Goal: Task Accomplishment & Management: Manage account settings

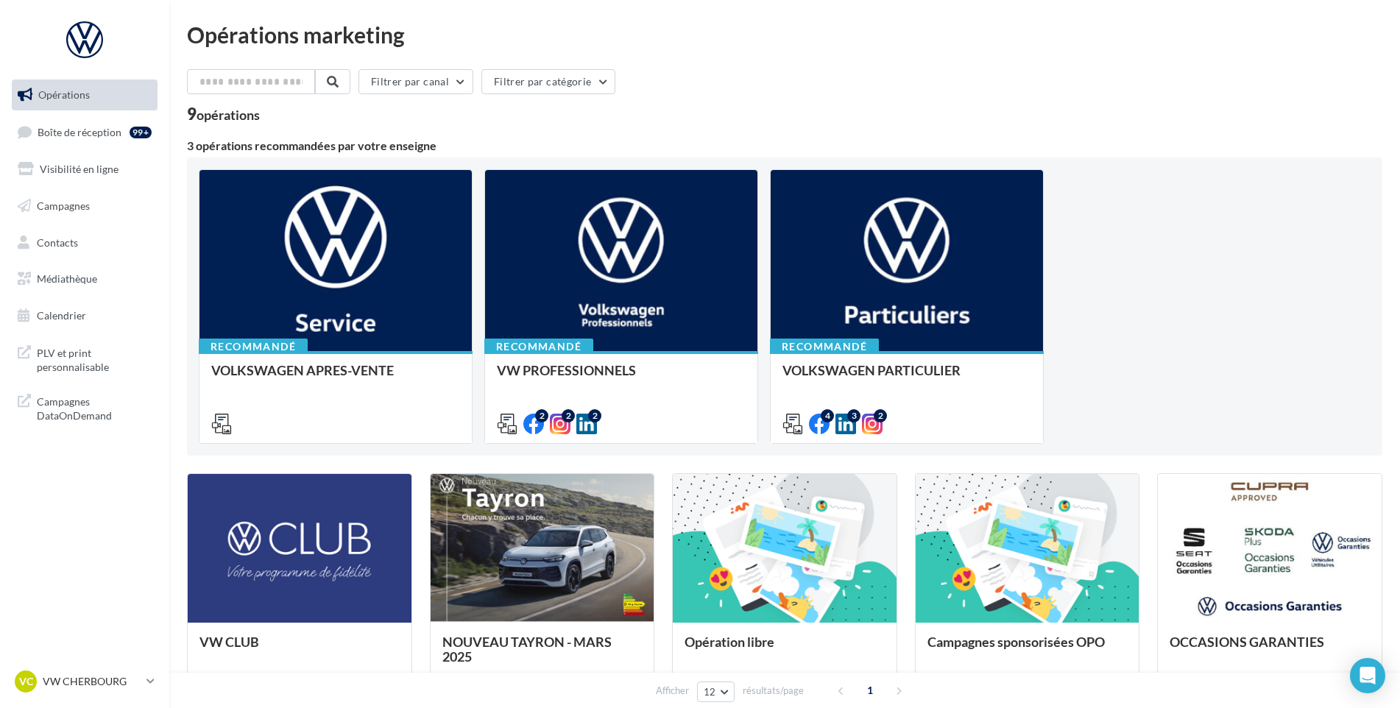
click at [155, 149] on ul "Opérations Boîte de réception 99+ Visibilité en ligne Campagnes Contacts Médiat…" at bounding box center [85, 206] width 158 height 264
click at [155, 139] on div "99+" at bounding box center [144, 131] width 28 height 21
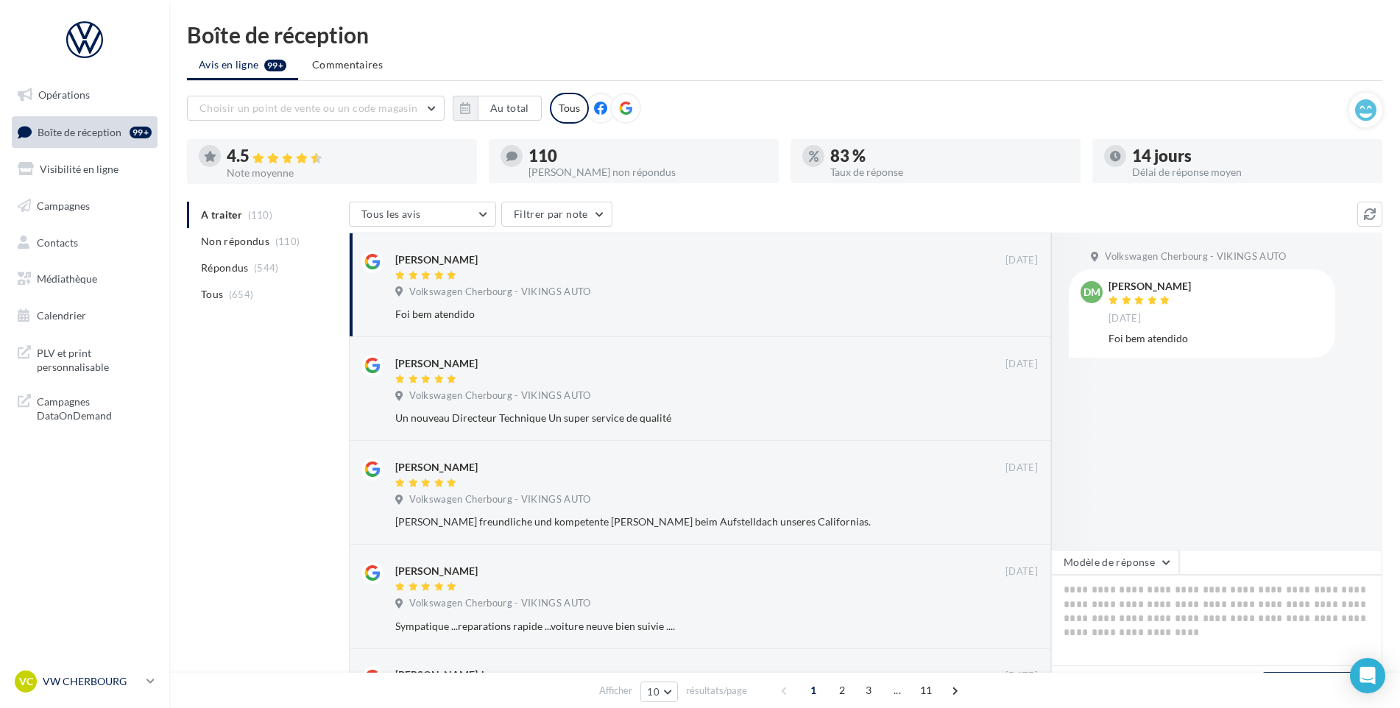
click at [134, 686] on p "VW CHERBOURG" at bounding box center [92, 681] width 98 height 15
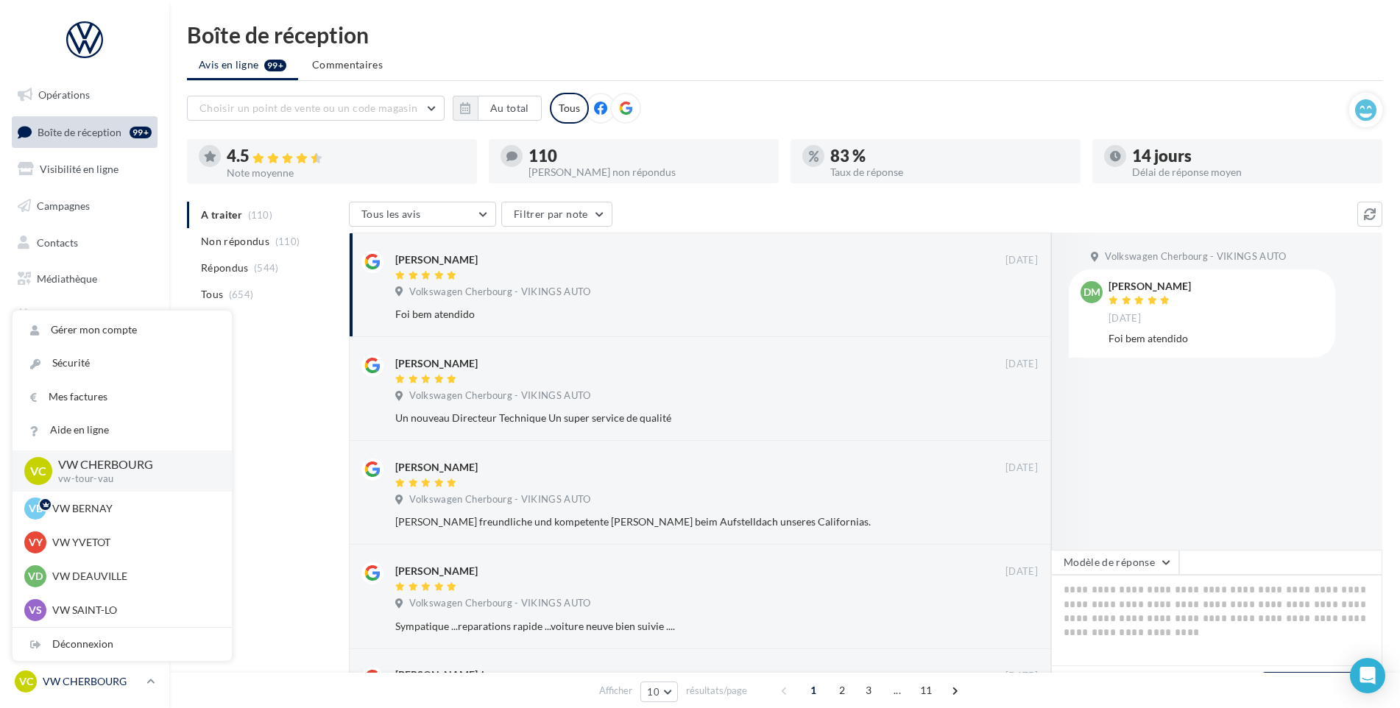
scroll to position [368, 0]
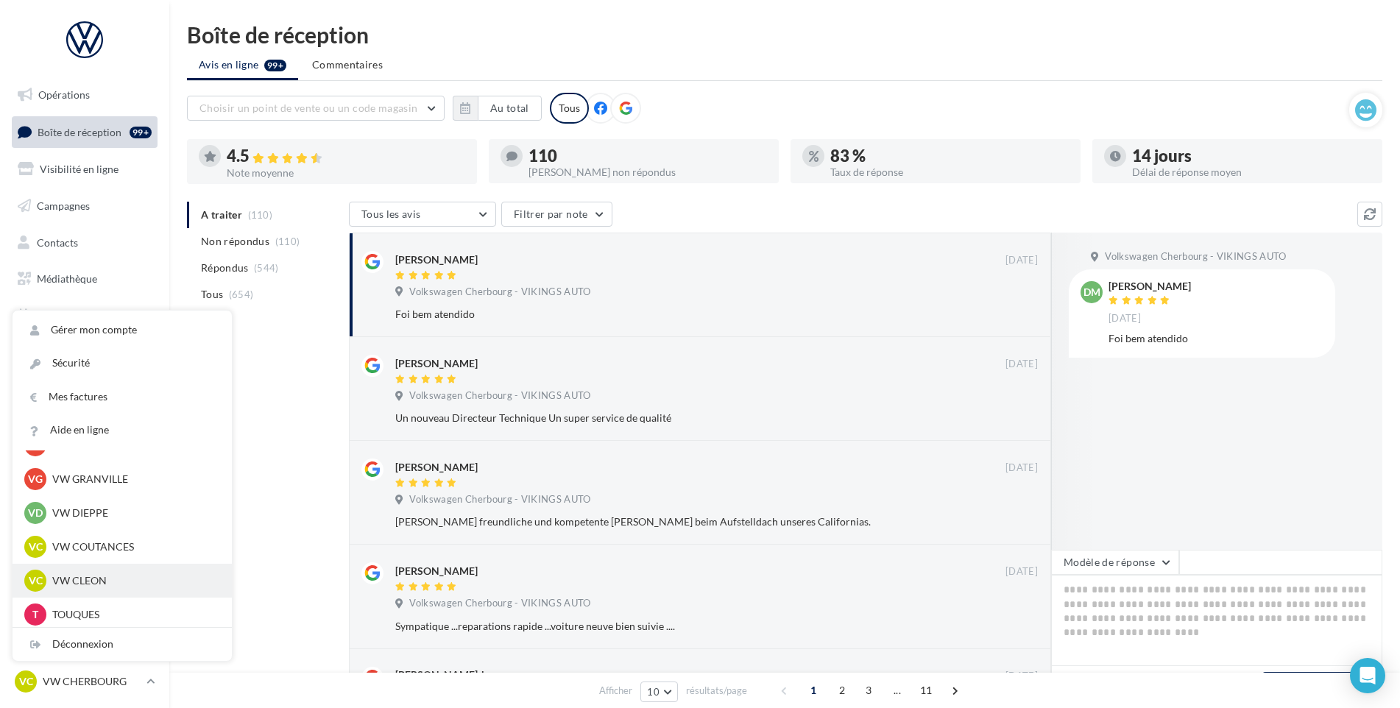
click at [98, 581] on p "VW CLEON" at bounding box center [133, 580] width 162 height 15
